Goal: Information Seeking & Learning: Learn about a topic

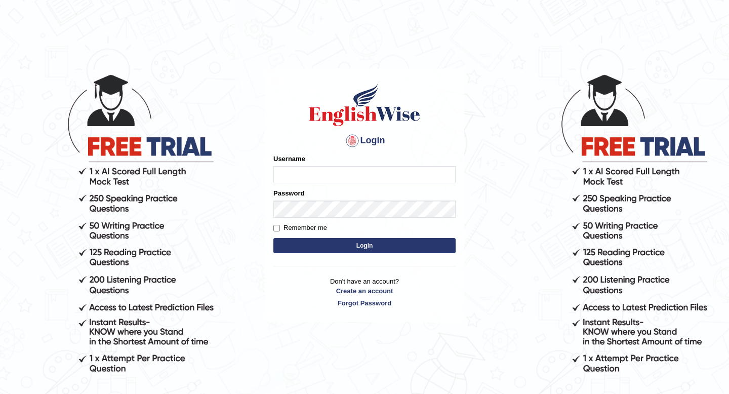
type input "Spmedi"
click at [349, 243] on button "Login" at bounding box center [364, 245] width 182 height 15
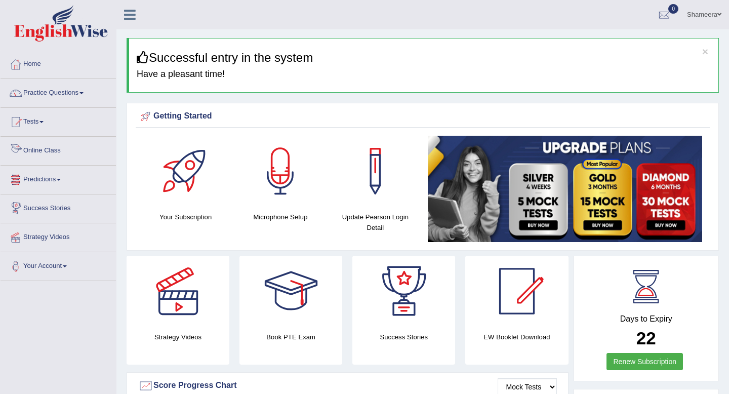
click at [51, 150] on link "Online Class" at bounding box center [58, 149] width 115 height 25
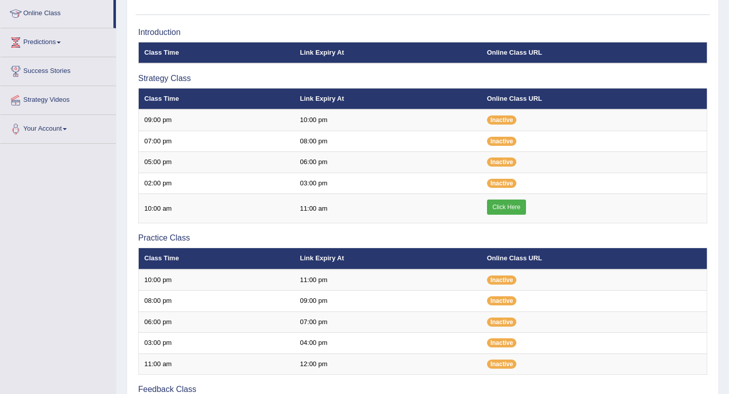
scroll to position [137, 0]
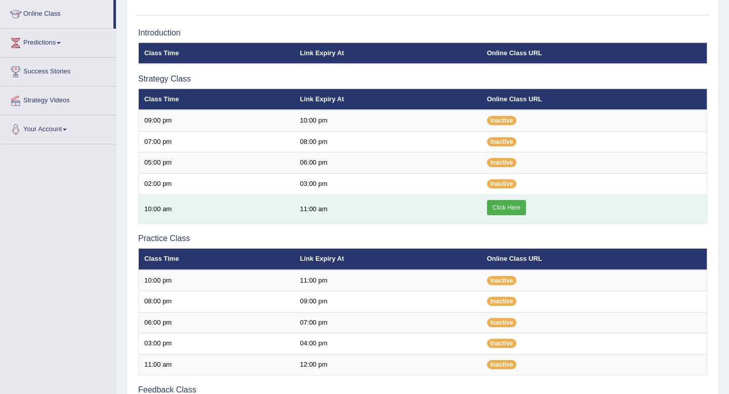
click at [507, 209] on link "Click Here" at bounding box center [506, 207] width 39 height 15
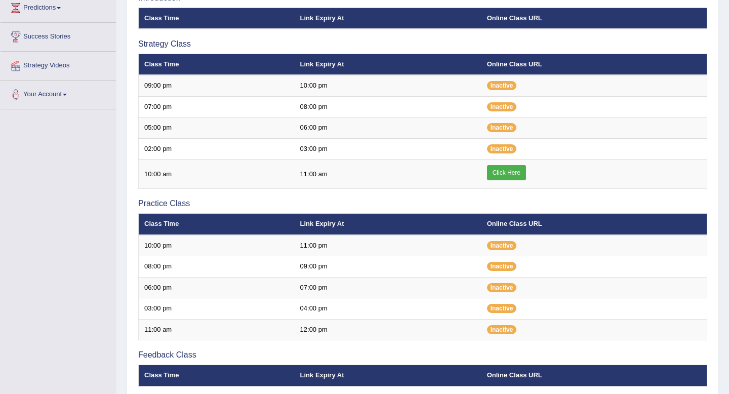
scroll to position [174, 0]
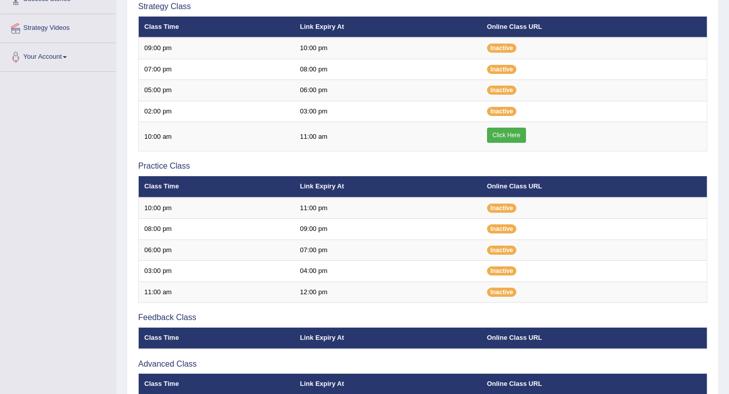
scroll to position [207, 0]
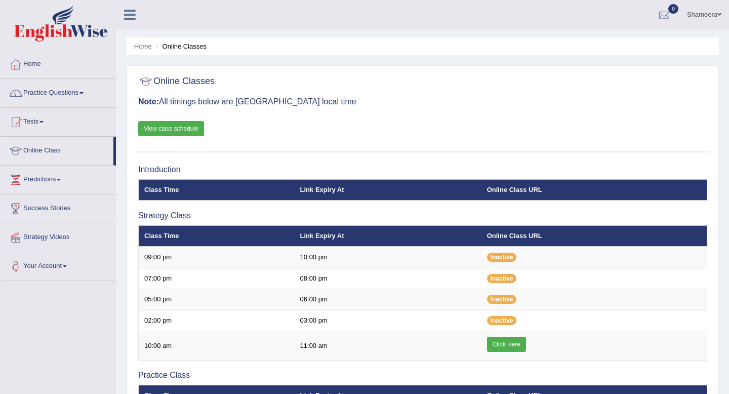
click at [179, 128] on link "View class schedule" at bounding box center [171, 128] width 66 height 15
